Goal: Task Accomplishment & Management: Manage account settings

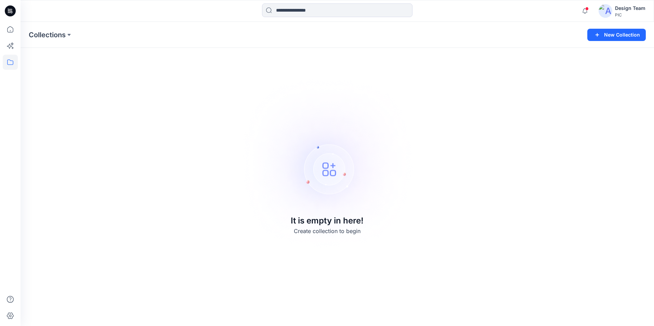
click at [412, 10] on img at bounding box center [606, 11] width 14 height 14
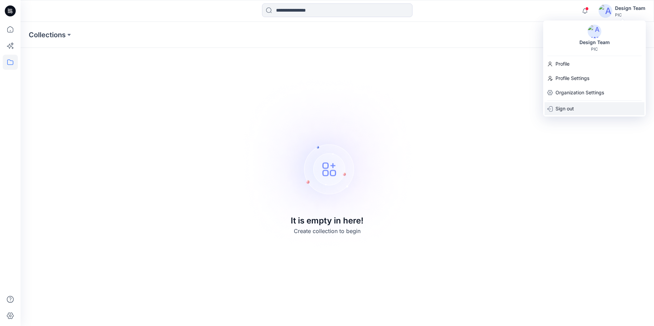
click at [412, 109] on p "Sign out" at bounding box center [565, 108] width 18 height 13
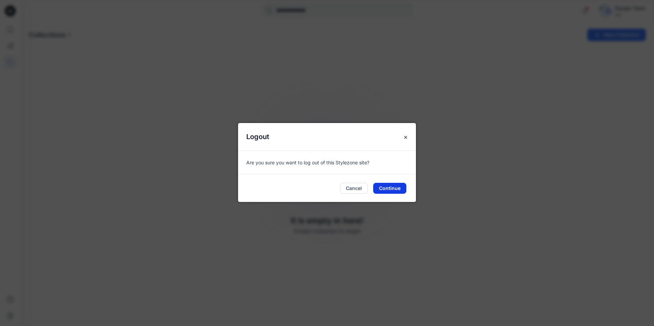
click at [393, 189] on button "Continue" at bounding box center [389, 188] width 33 height 11
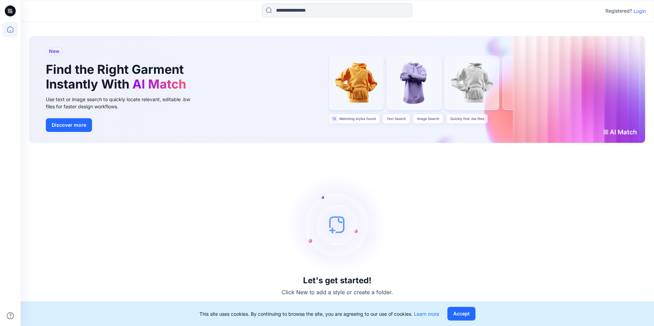
click at [637, 11] on p "Login" at bounding box center [640, 11] width 12 height 7
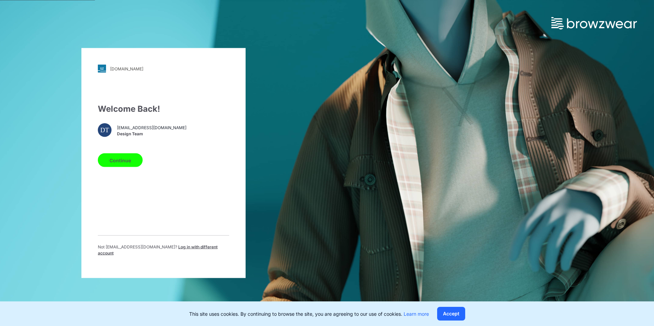
click at [130, 167] on button "Continue" at bounding box center [120, 161] width 45 height 14
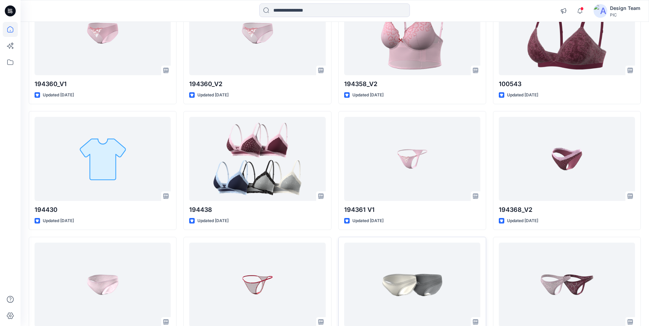
scroll to position [2234, 0]
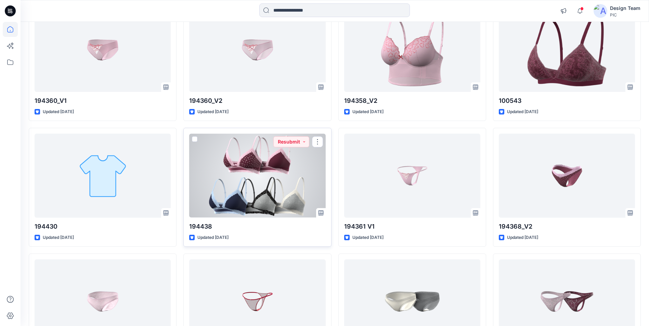
click at [297, 214] on div at bounding box center [257, 176] width 136 height 84
